Goal: Task Accomplishment & Management: Manage account settings

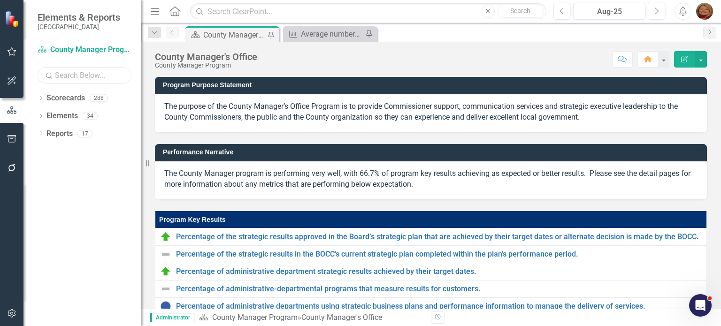
click at [119, 77] on input "text" at bounding box center [85, 75] width 94 height 16
type input "[PERSON_NAME]"
click at [42, 97] on icon "Dropdown" at bounding box center [41, 99] width 7 height 5
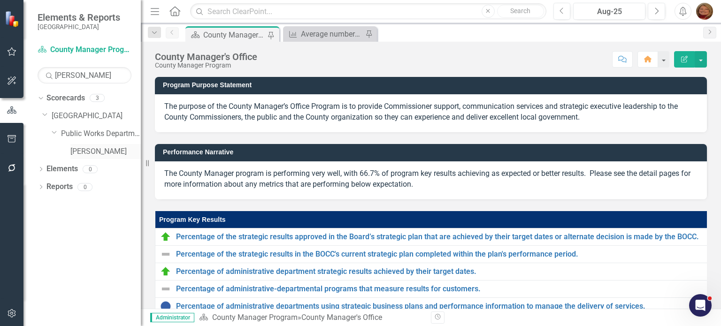
click at [84, 150] on link "[PERSON_NAME]" at bounding box center [105, 151] width 70 height 11
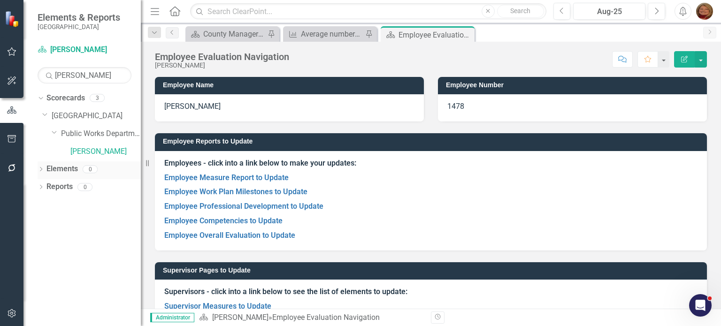
click at [43, 167] on div "Dropdown" at bounding box center [41, 171] width 7 height 8
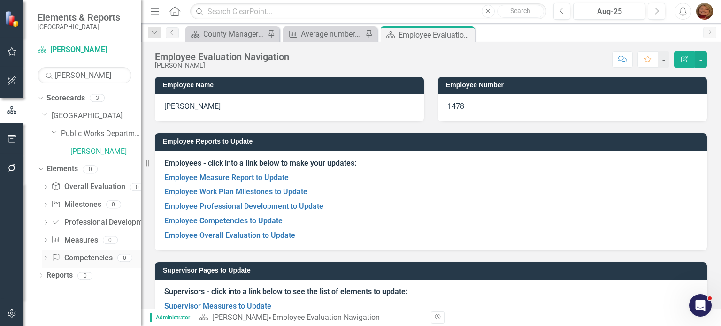
click at [85, 257] on link "Competency Competencies" at bounding box center [81, 258] width 61 height 11
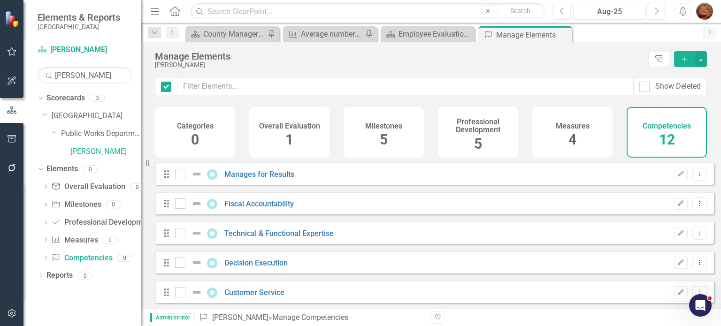
checkbox input "false"
click at [696, 177] on icon "Dropdown Menu" at bounding box center [700, 174] width 8 height 6
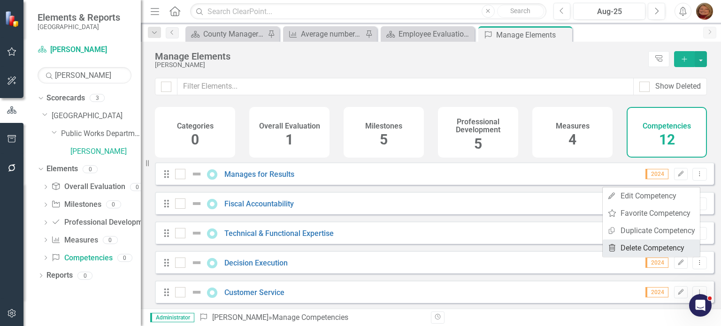
click at [665, 250] on link "Trash Delete Competency" at bounding box center [651, 247] width 97 height 17
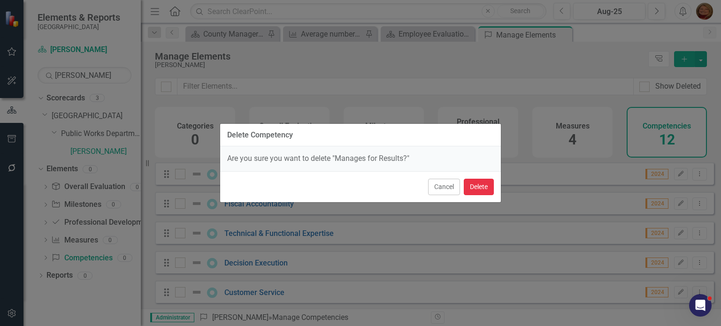
click at [481, 186] on button "Delete" at bounding box center [479, 187] width 30 height 16
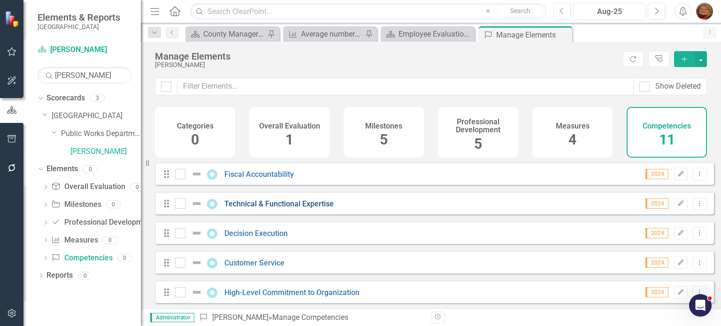
click at [295, 208] on link "Technical & Functional Expertise" at bounding box center [278, 204] width 109 height 9
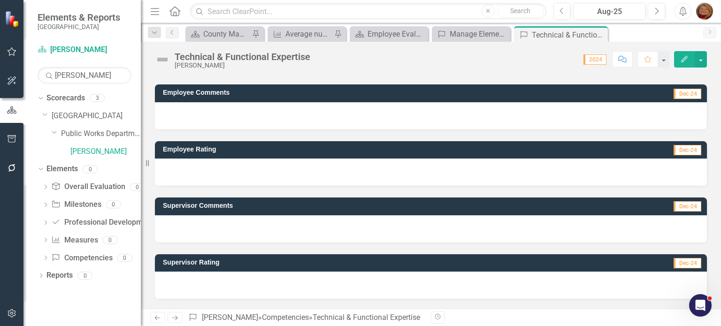
scroll to position [104, 0]
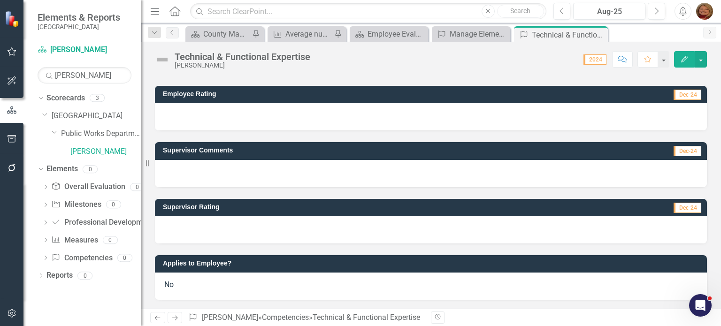
click at [169, 287] on span "No" at bounding box center [168, 284] width 9 height 9
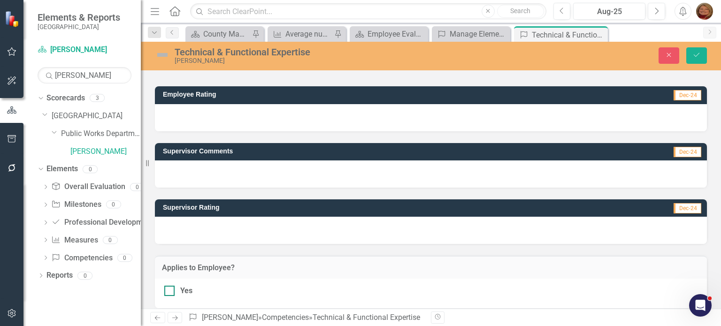
click at [167, 294] on div at bounding box center [169, 291] width 10 height 10
click at [167, 292] on input "Yes" at bounding box center [167, 289] width 6 height 6
checkbox input "true"
click at [698, 50] on button "Save" at bounding box center [696, 55] width 21 height 16
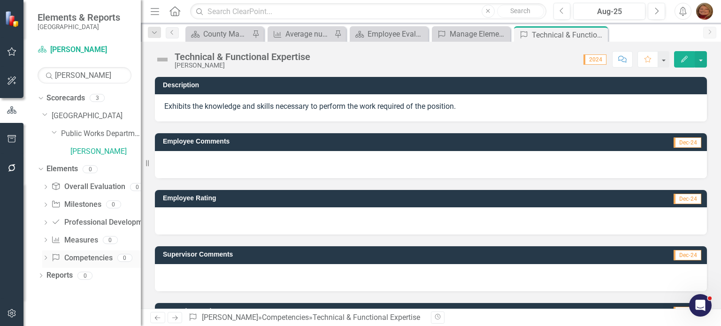
click at [83, 260] on link "Competency Competencies" at bounding box center [81, 258] width 61 height 11
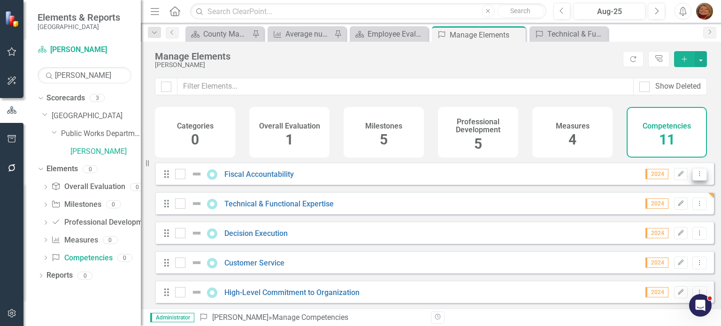
click at [696, 177] on icon "Dropdown Menu" at bounding box center [700, 174] width 8 height 6
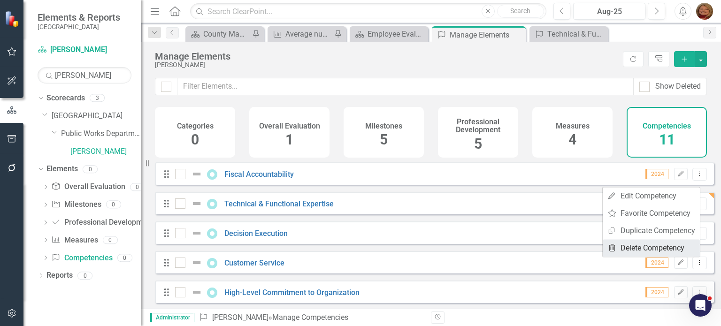
click at [667, 244] on link "Trash Delete Competency" at bounding box center [651, 247] width 97 height 17
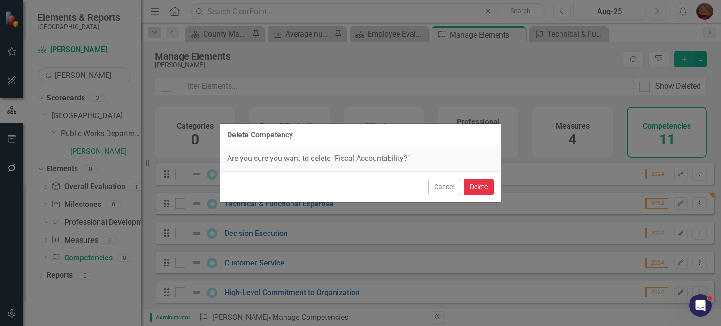
click at [483, 191] on button "Delete" at bounding box center [479, 187] width 30 height 16
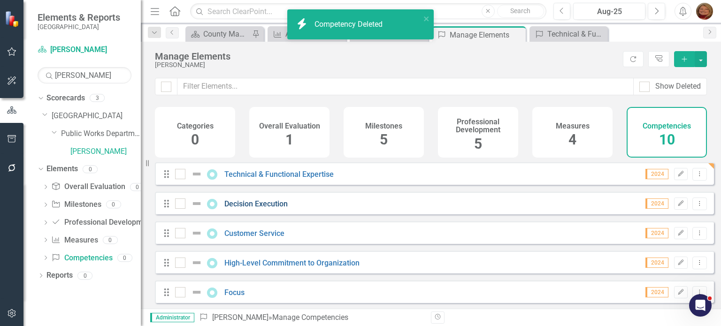
click at [273, 208] on link "Decision Execution" at bounding box center [255, 204] width 63 height 9
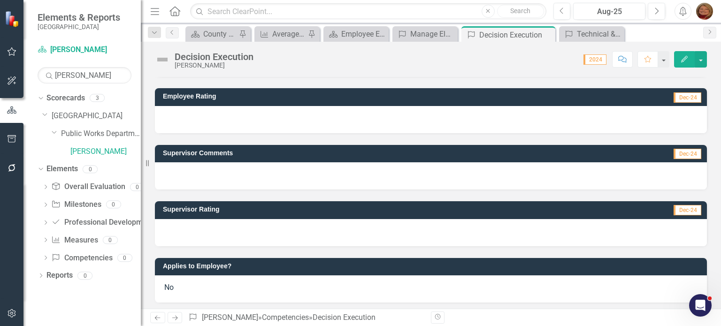
scroll to position [115, 0]
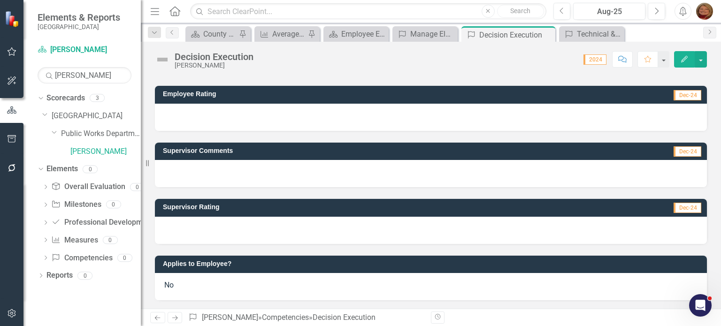
click at [170, 286] on span "No" at bounding box center [168, 285] width 9 height 9
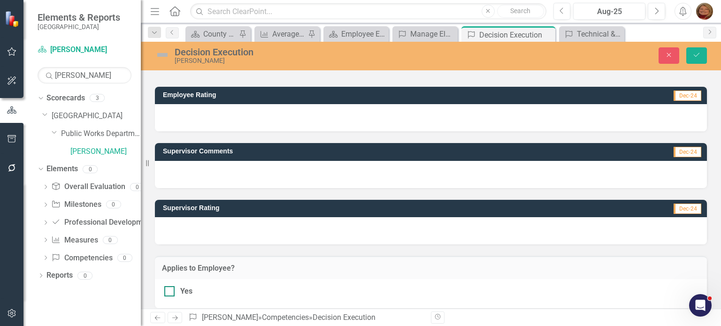
click at [168, 291] on input "Yes" at bounding box center [167, 289] width 6 height 6
checkbox input "true"
click at [695, 60] on button "Save" at bounding box center [696, 55] width 21 height 16
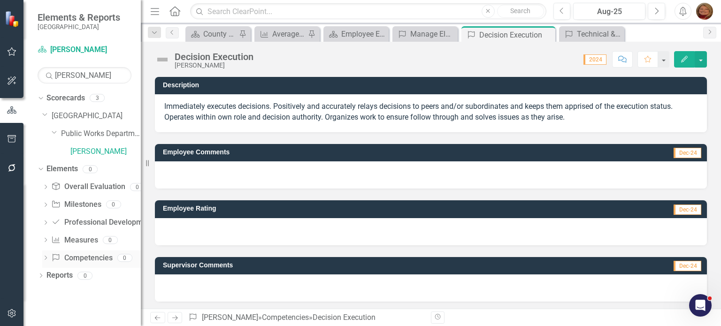
click at [96, 253] on link "Competency Competencies" at bounding box center [81, 258] width 61 height 11
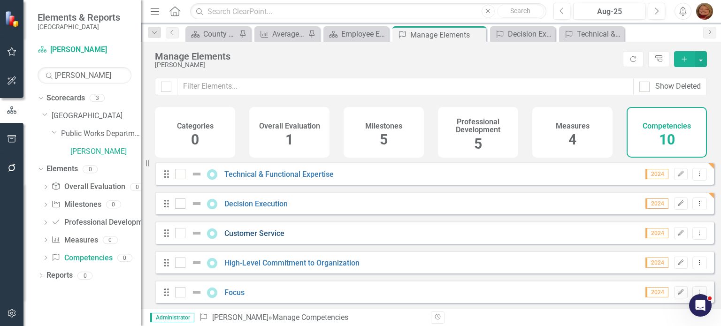
click at [260, 236] on link "Customer Service" at bounding box center [254, 233] width 60 height 9
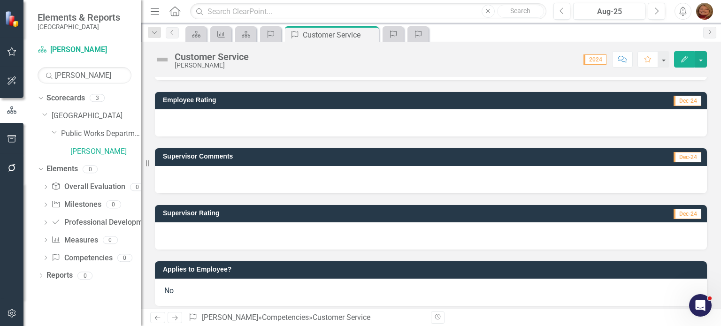
scroll to position [104, 0]
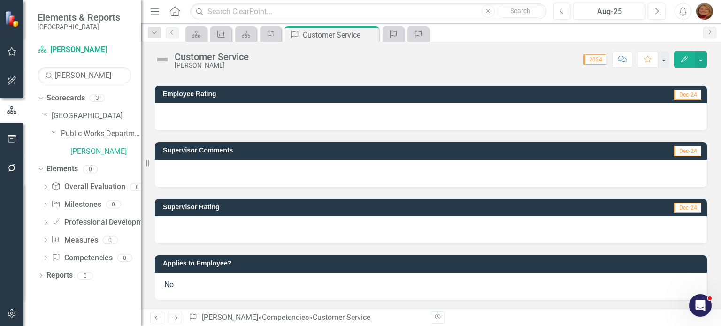
click at [176, 285] on div "No" at bounding box center [431, 286] width 552 height 27
click at [176, 284] on div "No" at bounding box center [431, 286] width 552 height 27
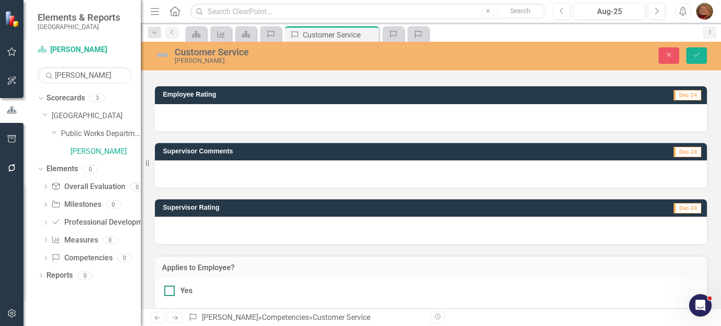
click at [173, 292] on div at bounding box center [169, 291] width 10 height 10
click at [170, 292] on input "Yes" at bounding box center [167, 289] width 6 height 6
checkbox input "true"
click at [699, 59] on button "Save" at bounding box center [696, 55] width 21 height 16
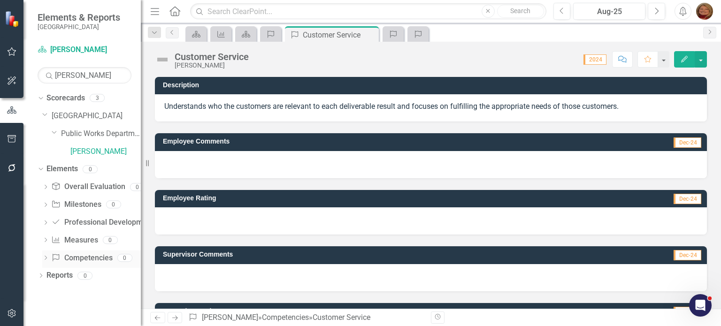
click at [79, 257] on link "Competency Competencies" at bounding box center [81, 258] width 61 height 11
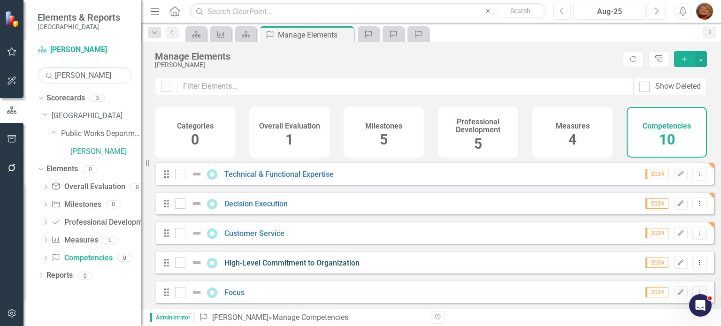
click at [265, 268] on link "High-Level Commitment to Organization" at bounding box center [291, 263] width 135 height 9
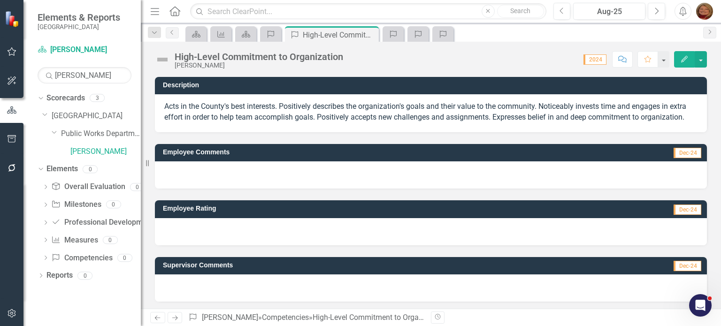
scroll to position [126, 0]
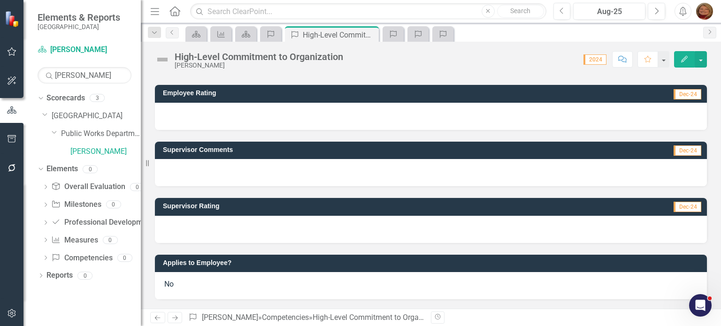
click at [171, 285] on span "No" at bounding box center [168, 284] width 9 height 9
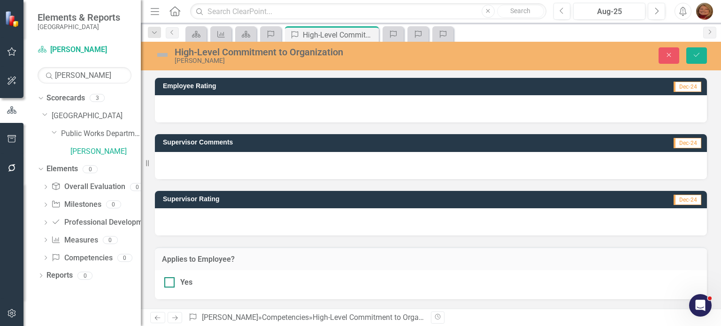
click at [170, 288] on div at bounding box center [169, 282] width 10 height 10
click at [170, 284] on input "Yes" at bounding box center [167, 280] width 6 height 6
checkbox input "true"
click at [700, 56] on icon "Save" at bounding box center [696, 55] width 8 height 7
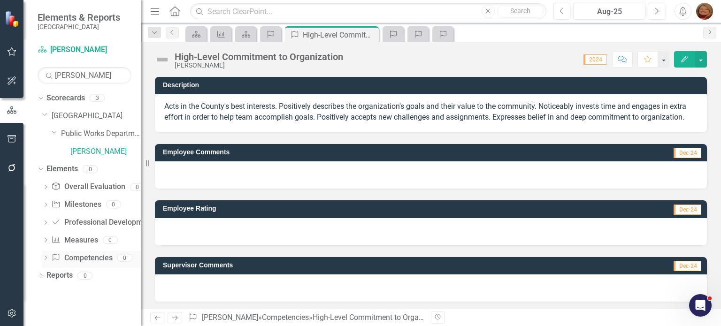
click at [87, 260] on link "Competency Competencies" at bounding box center [81, 258] width 61 height 11
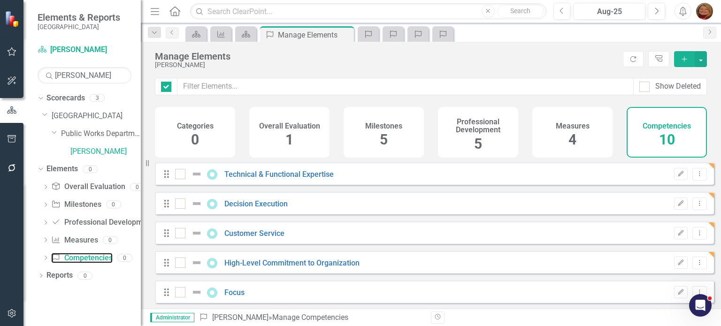
checkbox input "false"
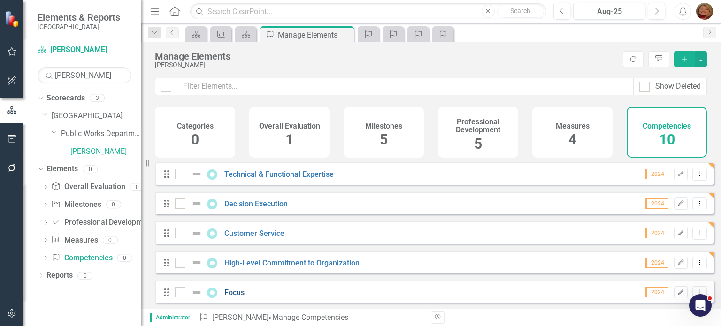
click at [237, 297] on link "Focus" at bounding box center [234, 292] width 20 height 9
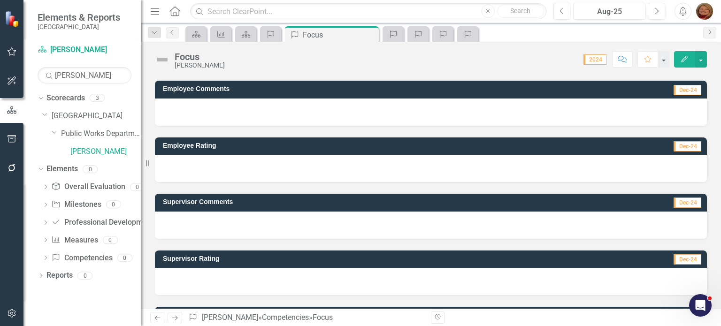
scroll to position [104, 0]
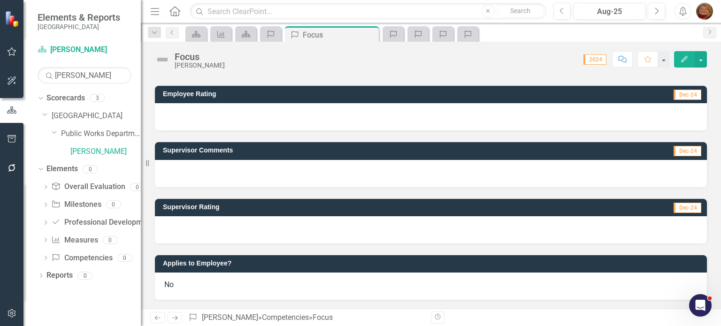
click at [173, 286] on span "No" at bounding box center [168, 284] width 9 height 9
click at [174, 285] on span "No" at bounding box center [168, 284] width 9 height 9
click at [170, 285] on span "No" at bounding box center [168, 284] width 9 height 9
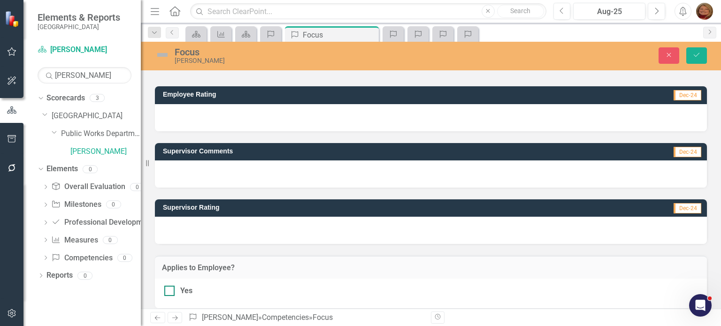
click at [170, 291] on input "Yes" at bounding box center [167, 289] width 6 height 6
checkbox input "true"
click at [699, 57] on icon "Save" at bounding box center [696, 55] width 8 height 7
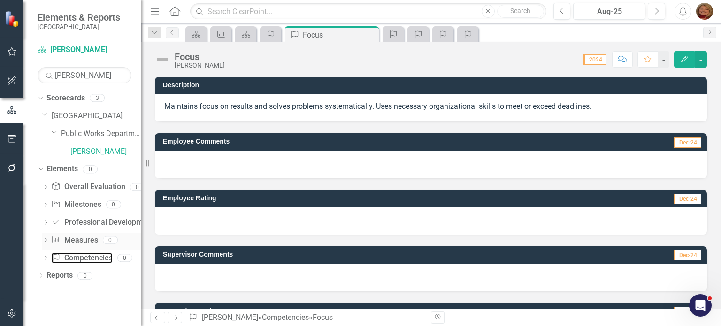
drag, startPoint x: 86, startPoint y: 258, endPoint x: 100, endPoint y: 248, distance: 17.2
click at [86, 258] on link "Competency Competencies" at bounding box center [81, 258] width 61 height 11
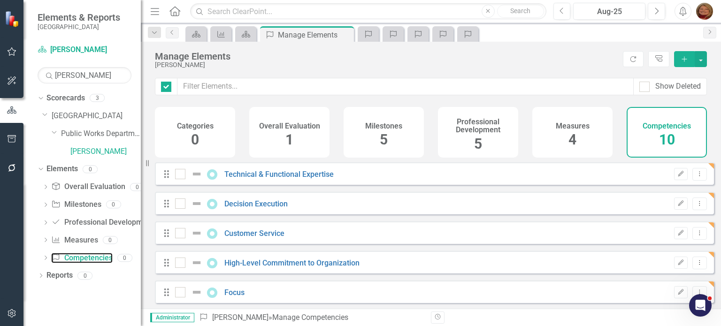
checkbox input "false"
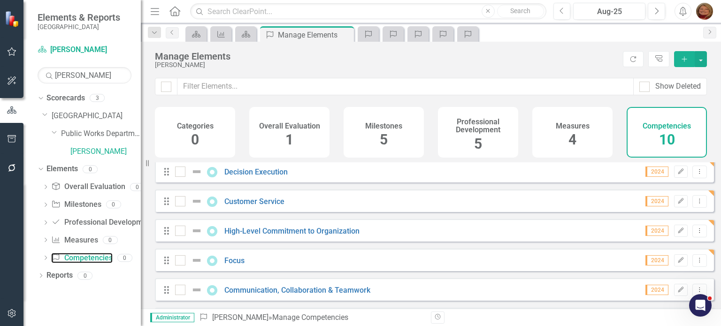
scroll to position [47, 0]
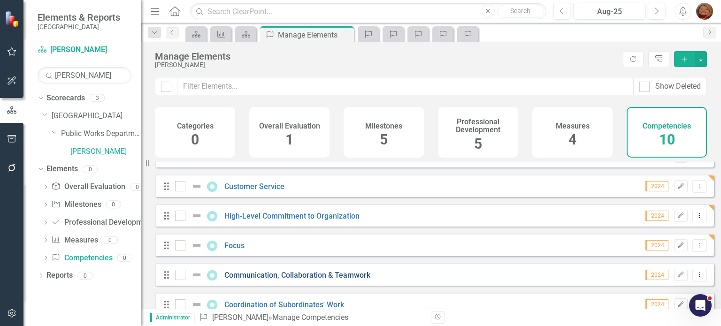
click at [301, 280] on link "Communication, Collaboration & Teamwork" at bounding box center [297, 275] width 146 height 9
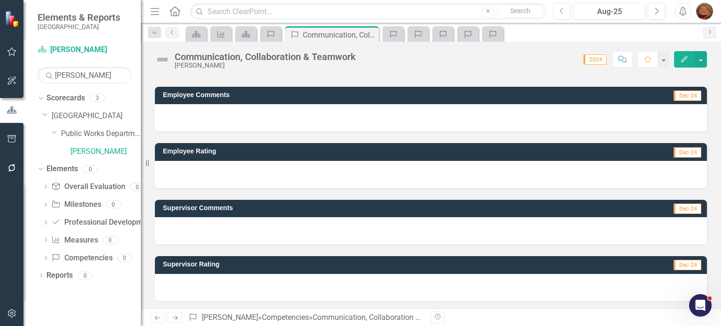
scroll to position [115, 0]
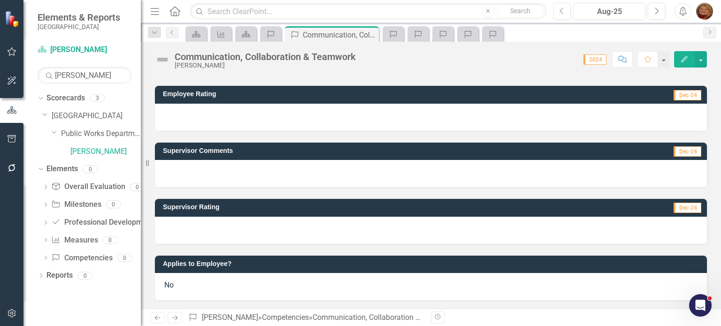
click at [171, 285] on span "No" at bounding box center [168, 285] width 9 height 9
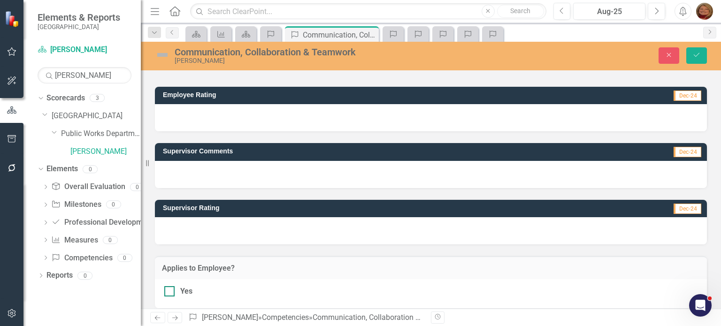
click at [168, 292] on input "Yes" at bounding box center [167, 289] width 6 height 6
checkbox input "true"
click at [699, 51] on button "Save" at bounding box center [696, 55] width 21 height 16
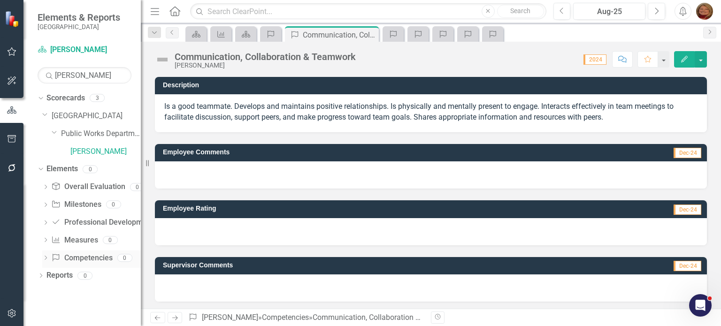
click at [92, 261] on link "Competency Competencies" at bounding box center [81, 258] width 61 height 11
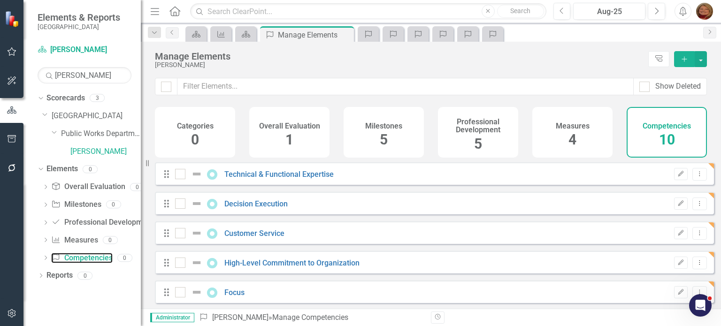
checkbox input "false"
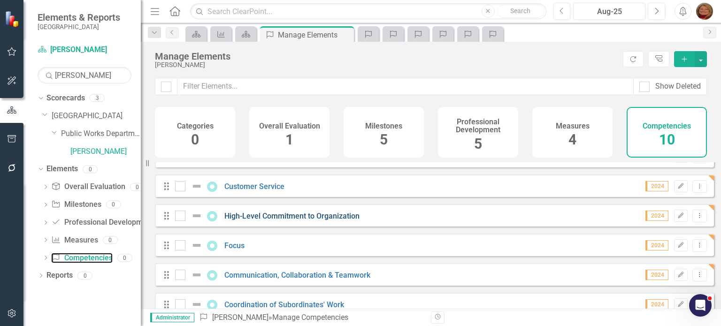
scroll to position [94, 0]
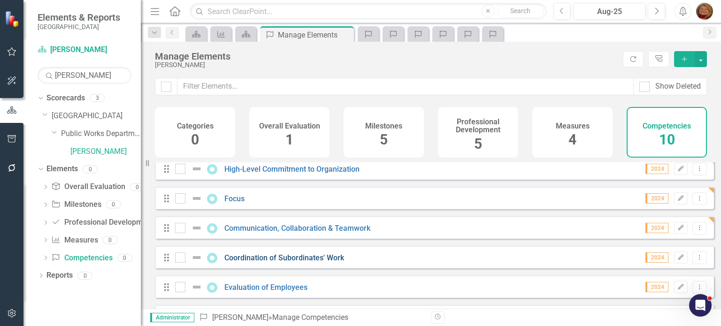
click at [311, 262] on link "Coordination of Subordinates' Work" at bounding box center [284, 257] width 120 height 9
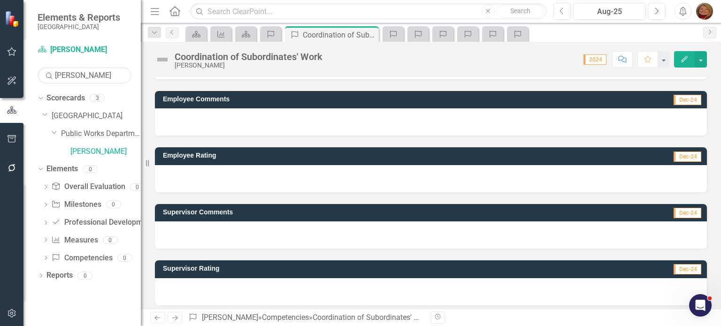
scroll to position [115, 0]
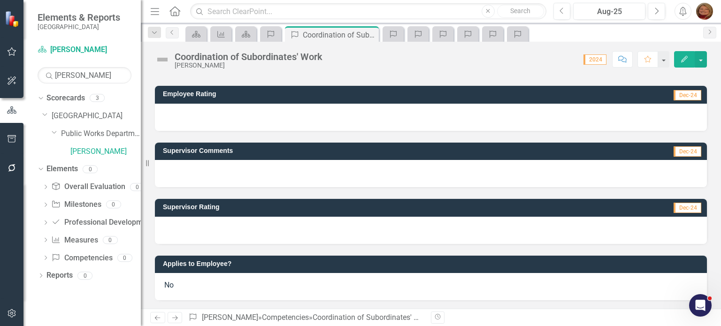
click at [172, 286] on span "No" at bounding box center [168, 285] width 9 height 9
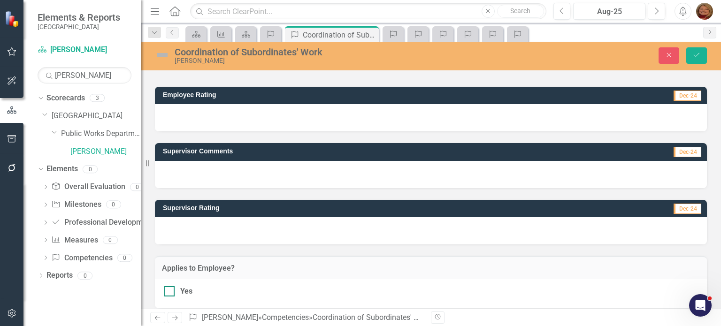
click at [169, 294] on div at bounding box center [169, 291] width 10 height 10
click at [169, 292] on input "Yes" at bounding box center [167, 289] width 6 height 6
checkbox input "true"
click at [695, 53] on icon "Save" at bounding box center [696, 55] width 8 height 7
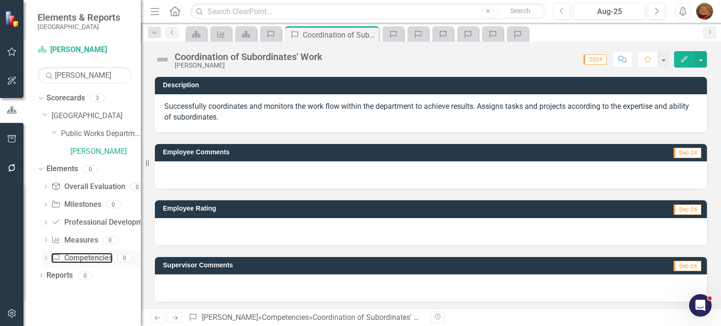
drag, startPoint x: 79, startPoint y: 261, endPoint x: 126, endPoint y: 253, distance: 47.1
click at [79, 261] on link "Competency Competencies" at bounding box center [81, 258] width 61 height 11
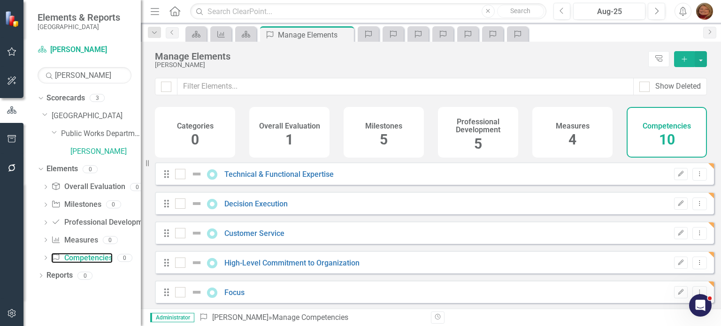
checkbox input "false"
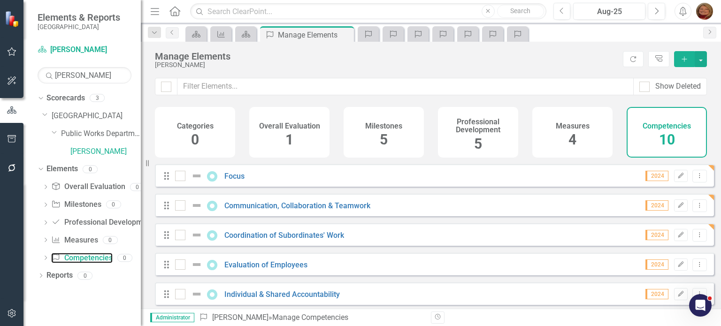
scroll to position [156, 0]
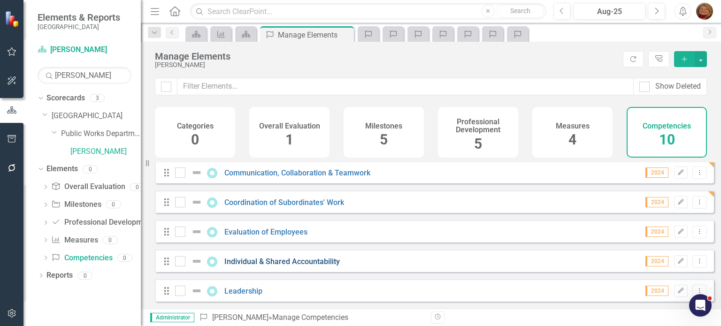
click at [303, 261] on link "Individual & Shared Accountability" at bounding box center [281, 261] width 115 height 9
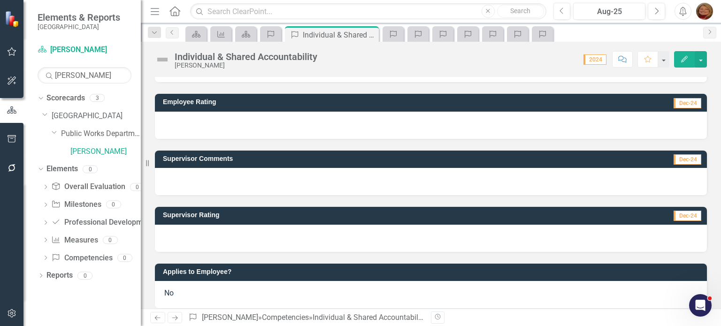
scroll to position [115, 0]
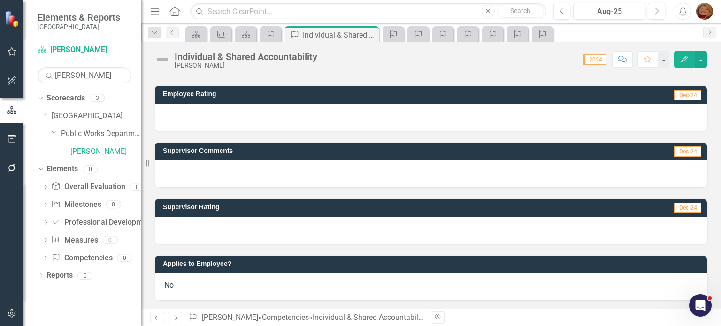
click at [169, 284] on span "No" at bounding box center [168, 285] width 9 height 9
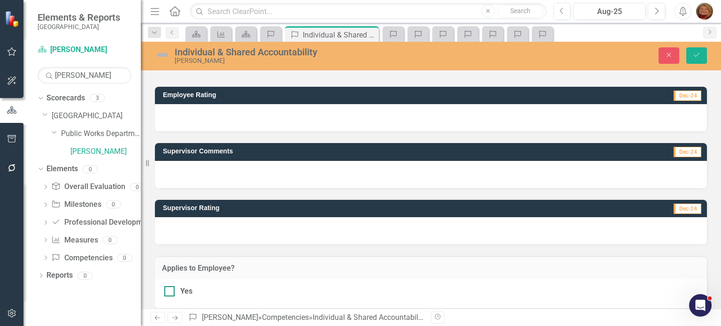
click at [169, 292] on div at bounding box center [169, 291] width 10 height 10
click at [169, 292] on input "Yes" at bounding box center [167, 289] width 6 height 6
checkbox input "true"
click at [700, 52] on icon "Save" at bounding box center [696, 55] width 8 height 7
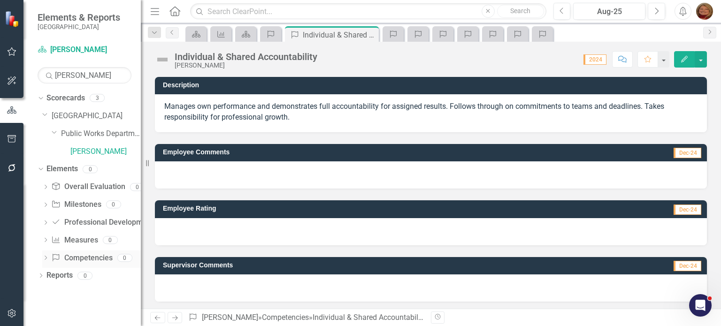
click at [95, 261] on link "Competency Competencies" at bounding box center [81, 258] width 61 height 11
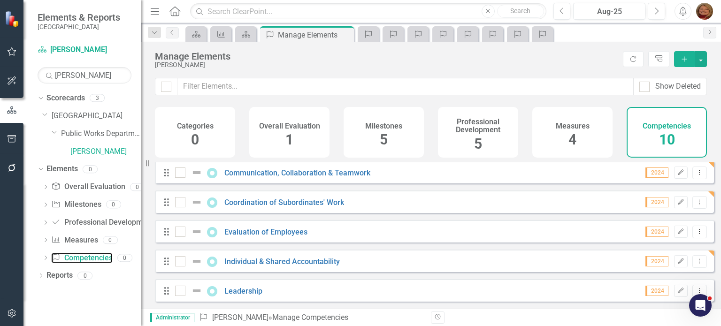
scroll to position [156, 0]
click at [244, 294] on link "Leadership" at bounding box center [243, 291] width 38 height 9
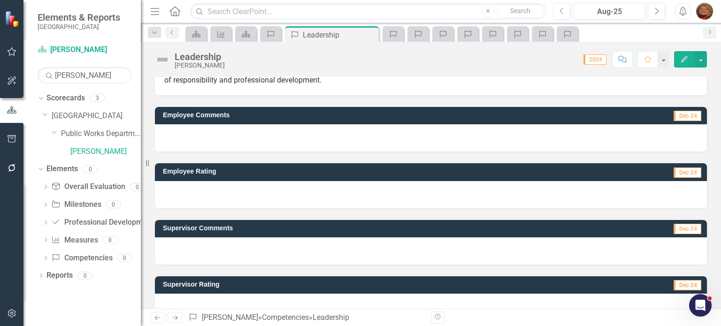
scroll to position [126, 0]
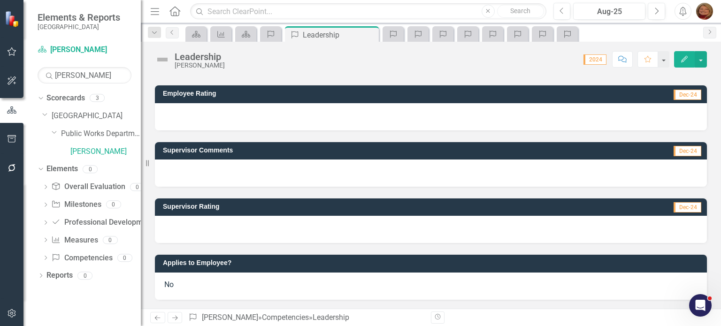
click at [169, 286] on span "No" at bounding box center [168, 284] width 9 height 9
click at [171, 286] on span "No" at bounding box center [168, 284] width 9 height 9
click at [169, 284] on span "No" at bounding box center [168, 284] width 9 height 9
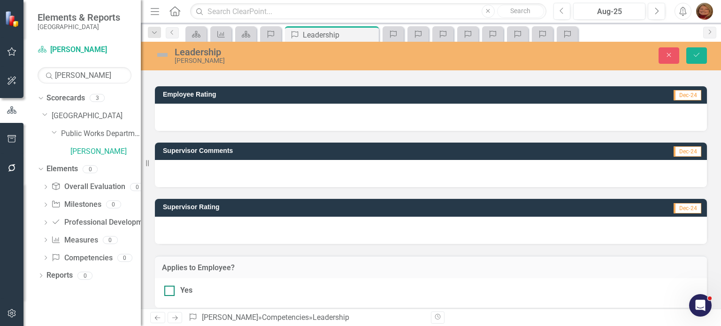
click at [169, 290] on input "Yes" at bounding box center [167, 289] width 6 height 6
checkbox input "true"
click at [700, 52] on icon "Save" at bounding box center [696, 55] width 8 height 7
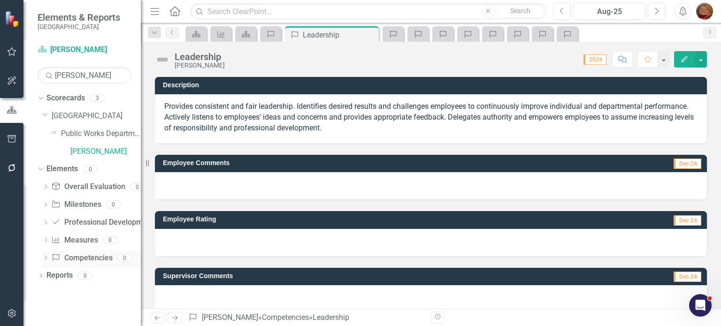
click at [92, 261] on link "Competency Competencies" at bounding box center [81, 258] width 61 height 11
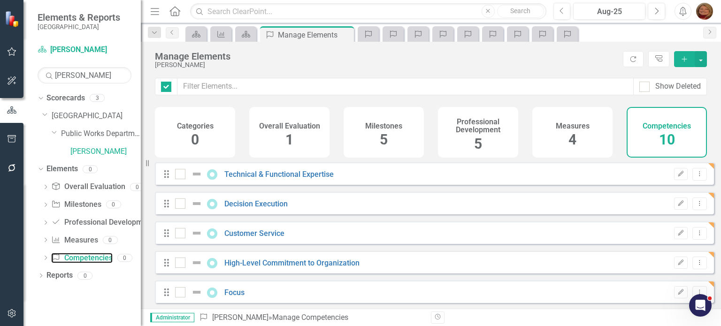
checkbox input "false"
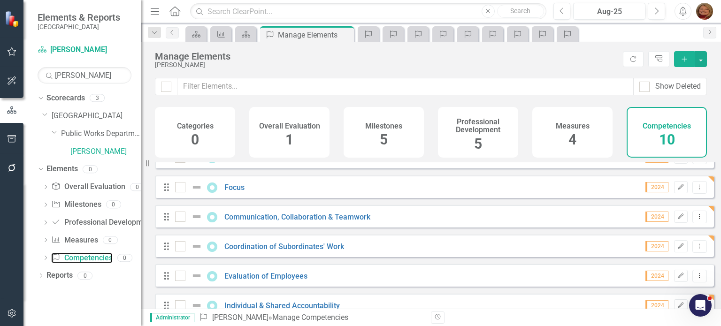
scroll to position [141, 0]
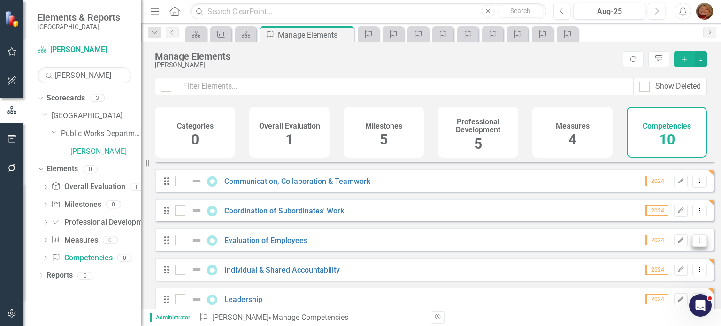
click at [696, 243] on icon "Dropdown Menu" at bounding box center [700, 240] width 8 height 6
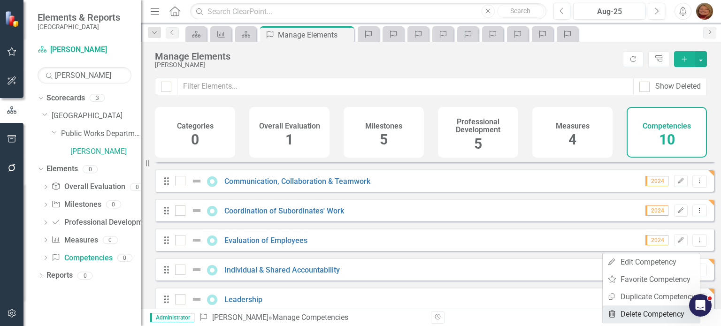
click at [653, 315] on link "Trash Delete Competency" at bounding box center [651, 314] width 97 height 17
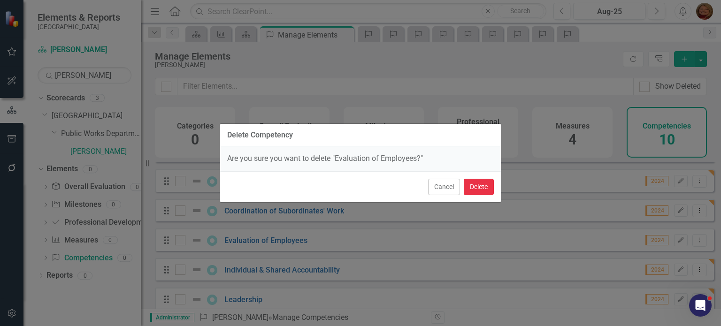
click at [471, 188] on button "Delete" at bounding box center [479, 187] width 30 height 16
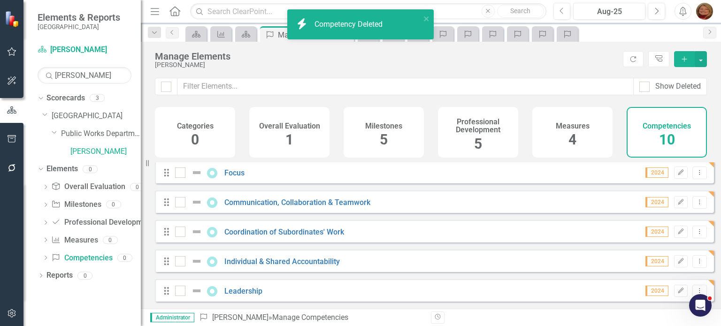
scroll to position [126, 0]
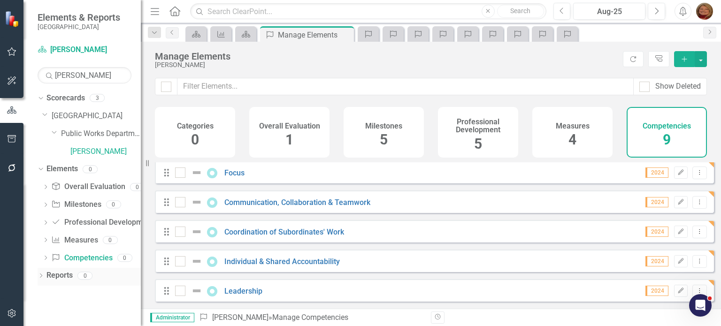
click at [45, 274] on div "Dropdown Reports 0" at bounding box center [89, 277] width 103 height 18
click at [40, 276] on icon "Dropdown" at bounding box center [41, 276] width 7 height 5
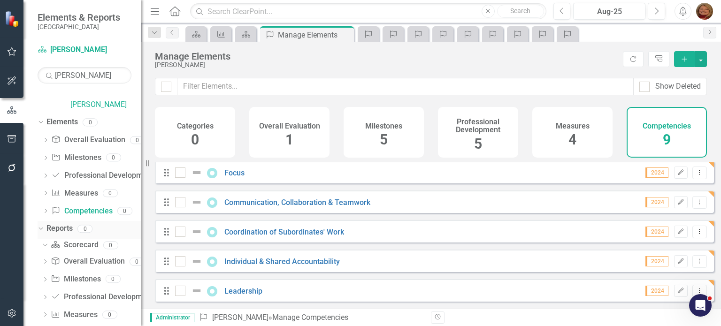
scroll to position [77, 0]
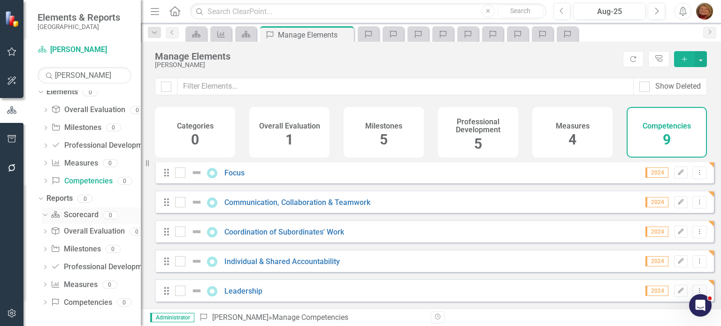
click at [84, 215] on link "Scorecard Scorecard" at bounding box center [74, 215] width 47 height 11
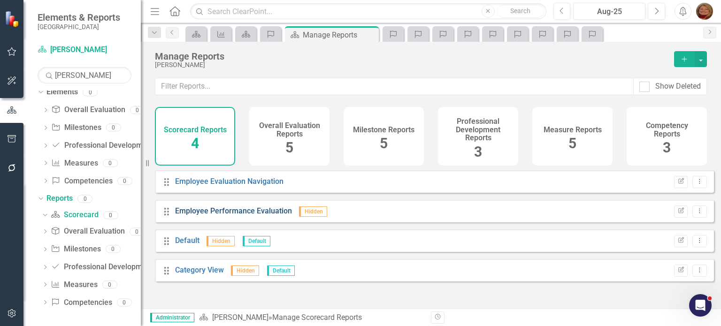
click at [232, 215] on link "Employee Performance Evaluation" at bounding box center [233, 211] width 117 height 9
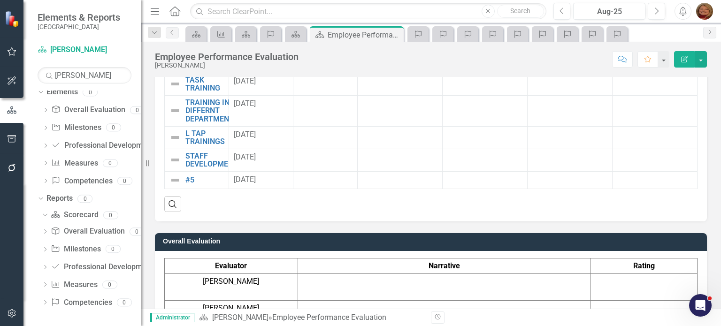
scroll to position [993, 0]
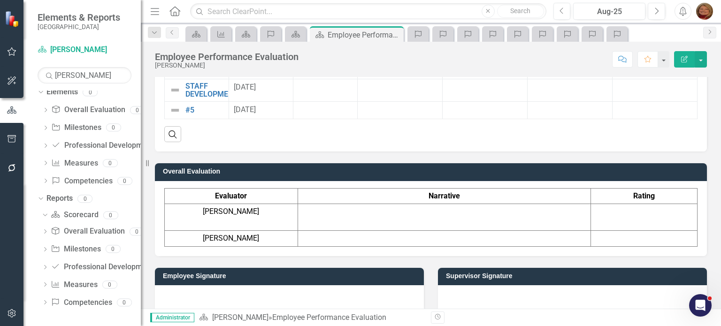
click at [418, 168] on h3 "Overall Evaluation" at bounding box center [432, 171] width 539 height 7
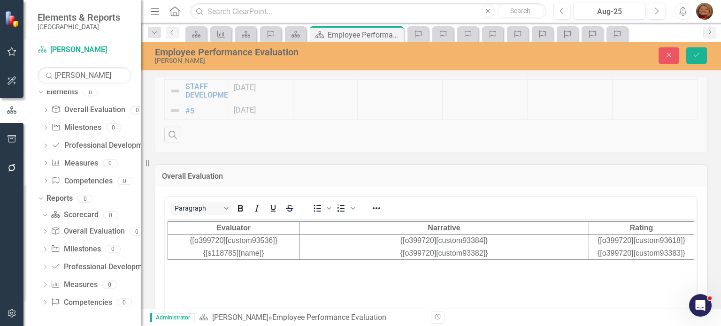
scroll to position [0, 0]
click at [380, 205] on icon "Reveal or hide additional toolbar items" at bounding box center [376, 208] width 11 height 11
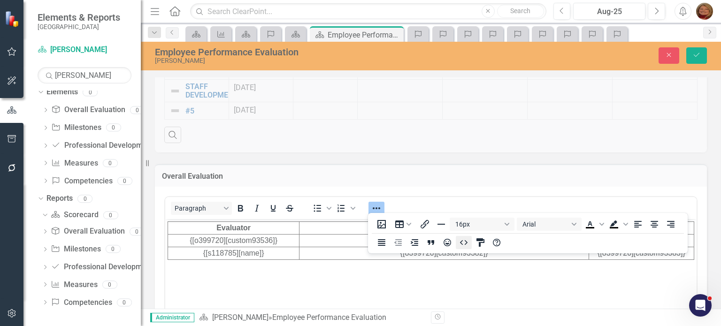
click at [466, 245] on icon "HTML Editor" at bounding box center [463, 242] width 11 height 11
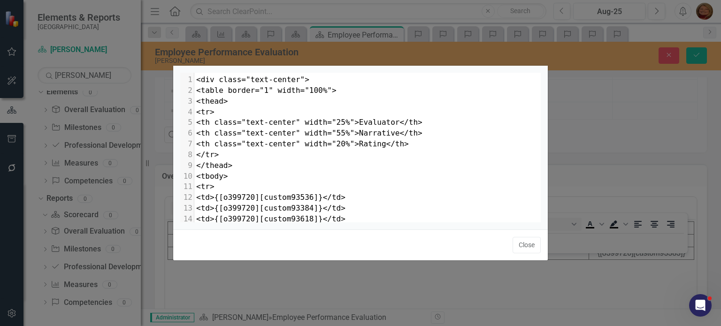
scroll to position [4, 0]
click at [289, 78] on span "<div class="text-center">" at bounding box center [252, 79] width 113 height 9
type textarea "left"
click at [532, 246] on button "Close" at bounding box center [527, 245] width 28 height 16
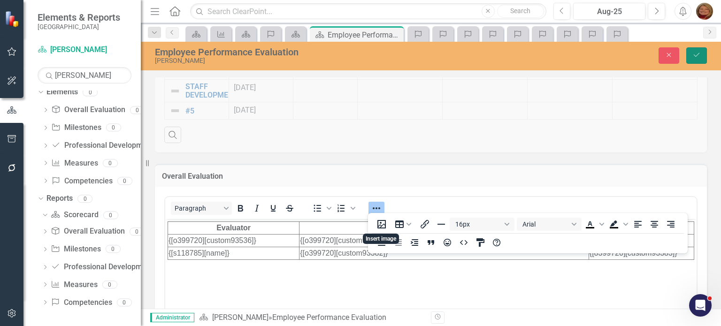
click at [702, 54] on button "Save" at bounding box center [696, 55] width 21 height 16
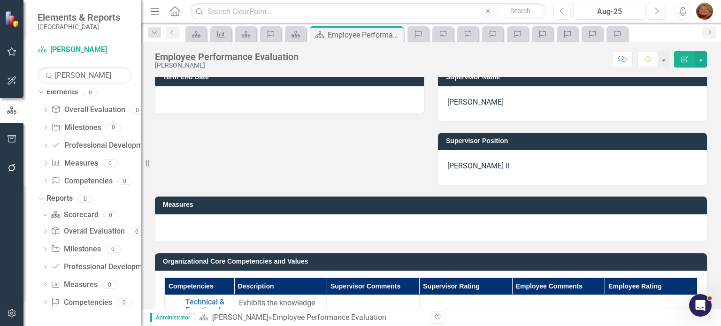
scroll to position [141, 0]
